Goal: Find specific page/section: Find specific page/section

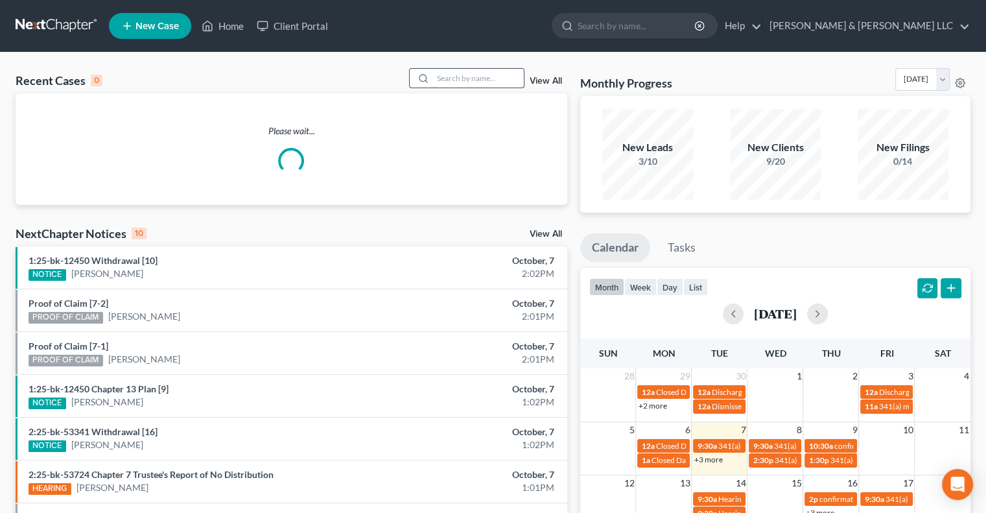
click at [474, 76] on input "search" at bounding box center [478, 78] width 91 height 19
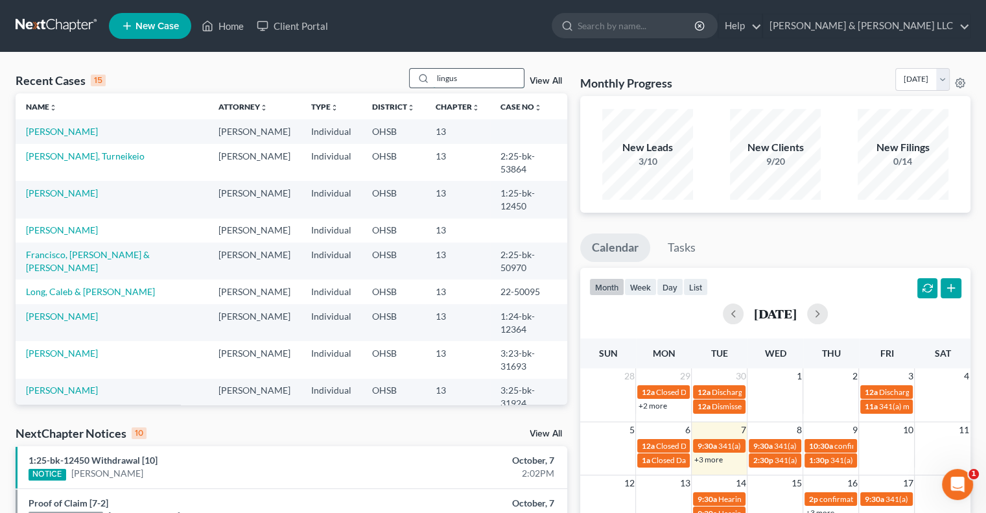
type input "lingus"
click at [480, 80] on input "lingus" at bounding box center [478, 78] width 91 height 19
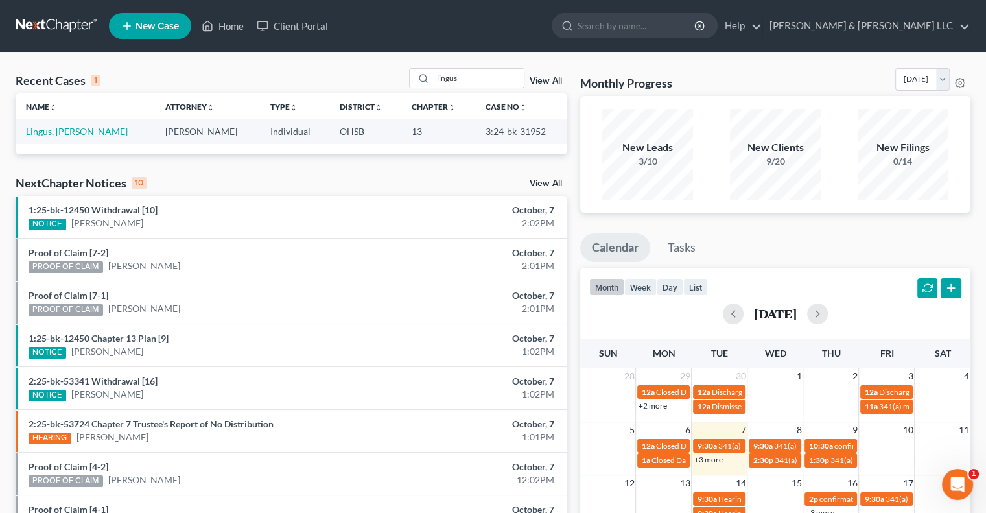
click at [38, 137] on link "Lingus, Sherry" at bounding box center [77, 131] width 102 height 11
select select "4"
